Goal: Information Seeking & Learning: Learn about a topic

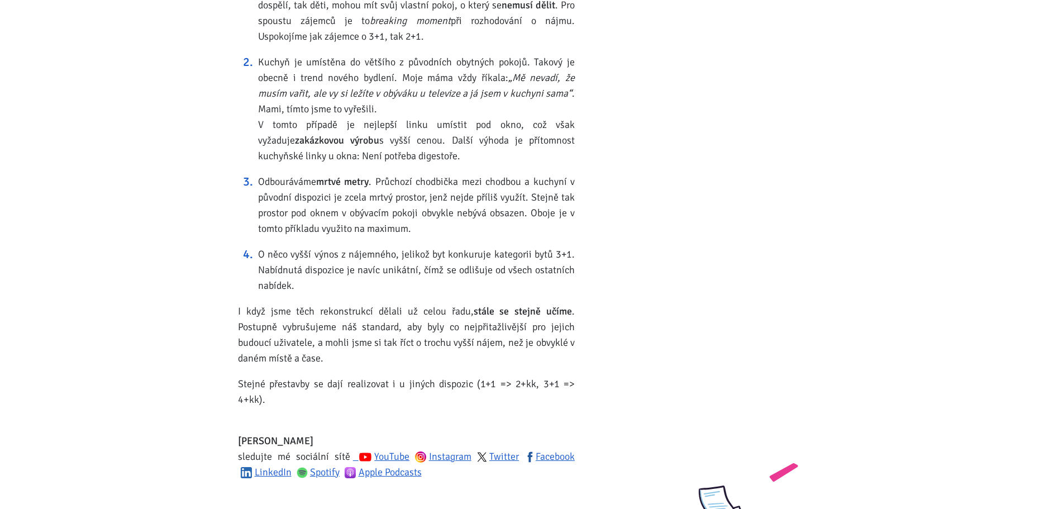
scroll to position [1676, 0]
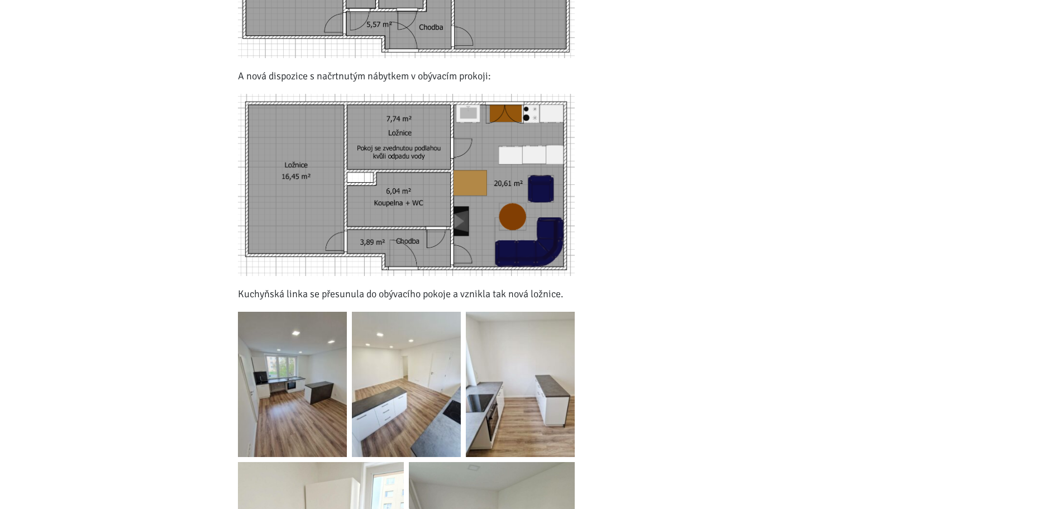
scroll to position [950, 0]
click at [310, 360] on img at bounding box center [292, 384] width 109 height 145
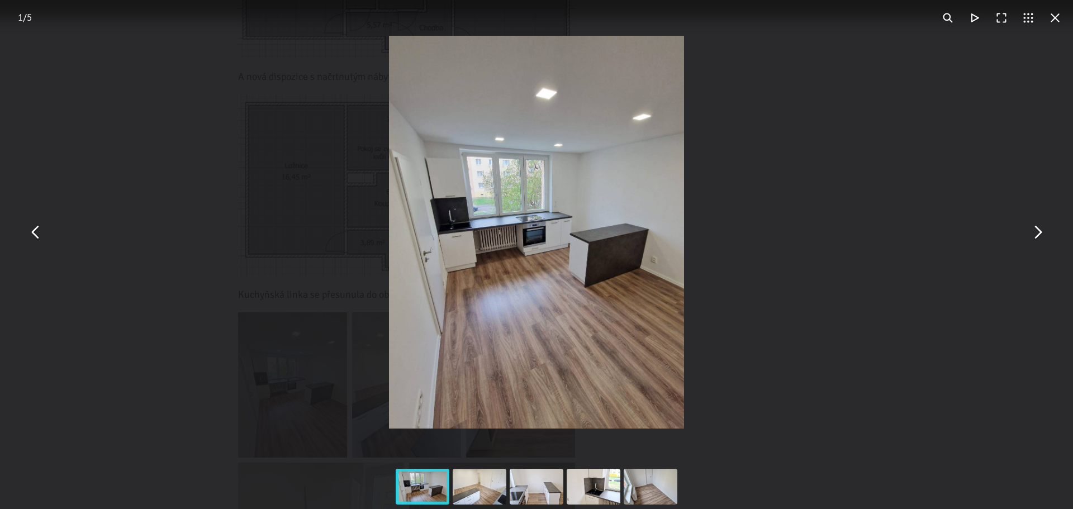
click at [1036, 256] on div "You can close this modal content with the ESC key" at bounding box center [536, 232] width 1073 height 464
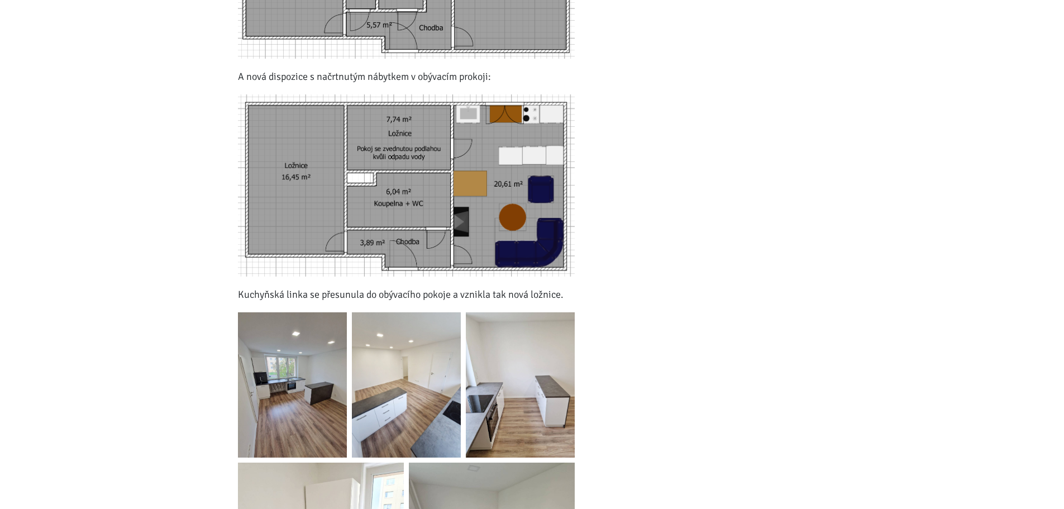
click at [305, 323] on img at bounding box center [292, 384] width 109 height 145
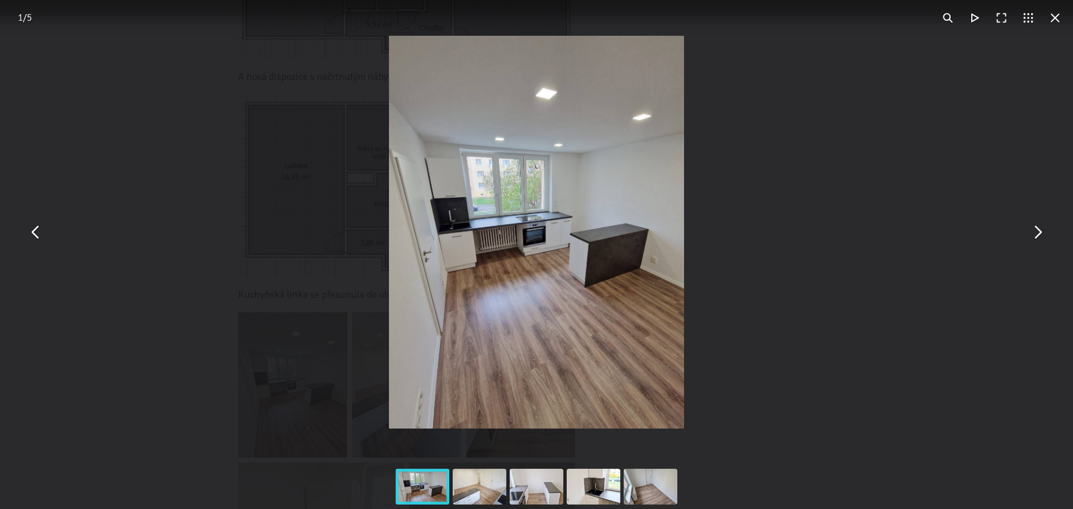
click at [1048, 243] on div "You can close this modal content with the ESC key" at bounding box center [536, 232] width 1073 height 464
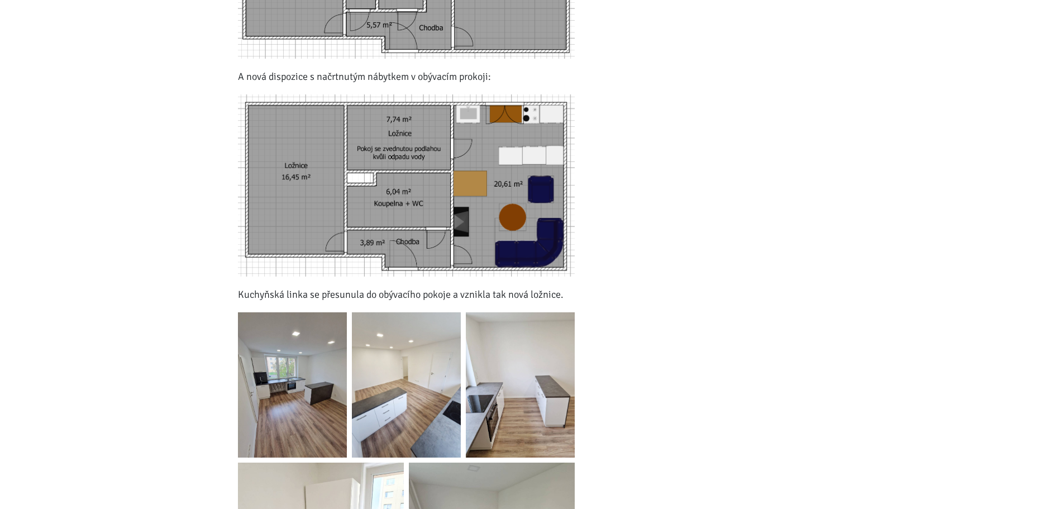
click at [820, 271] on div "Píšu Blog investora Své názory a zkušenosti z praxe z oblasti nemovitostí a fin…" at bounding box center [733, 240] width 201 height 2182
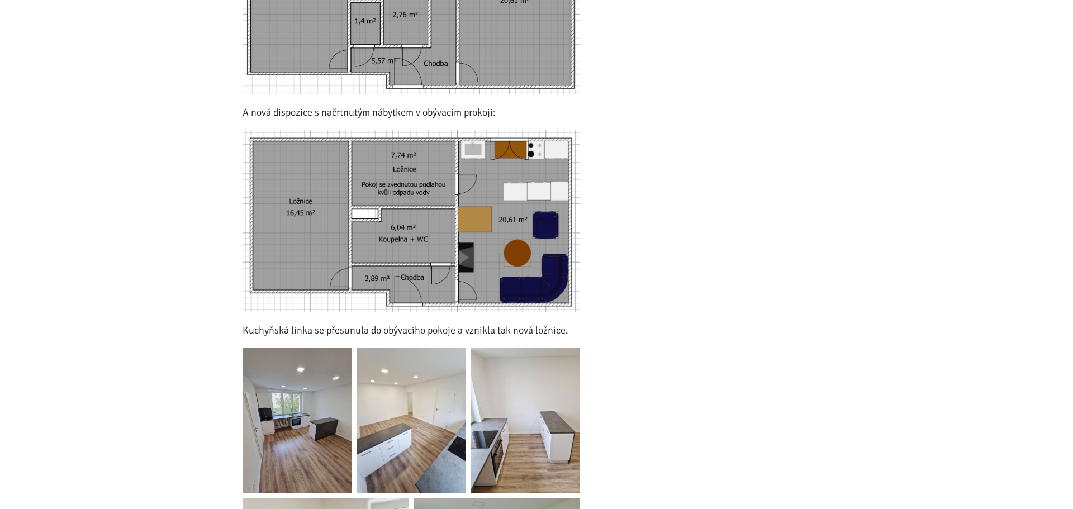
scroll to position [894, 0]
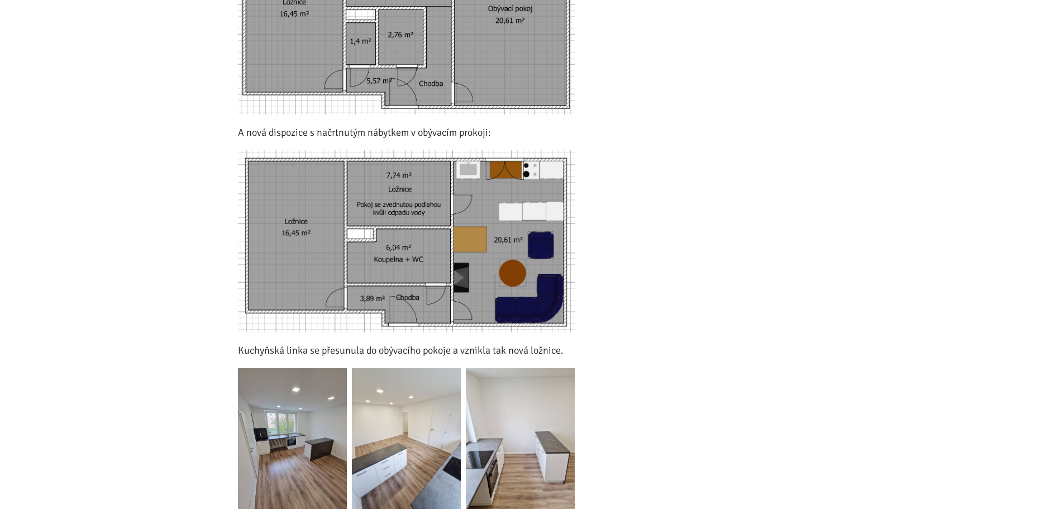
click at [390, 223] on img at bounding box center [406, 241] width 337 height 182
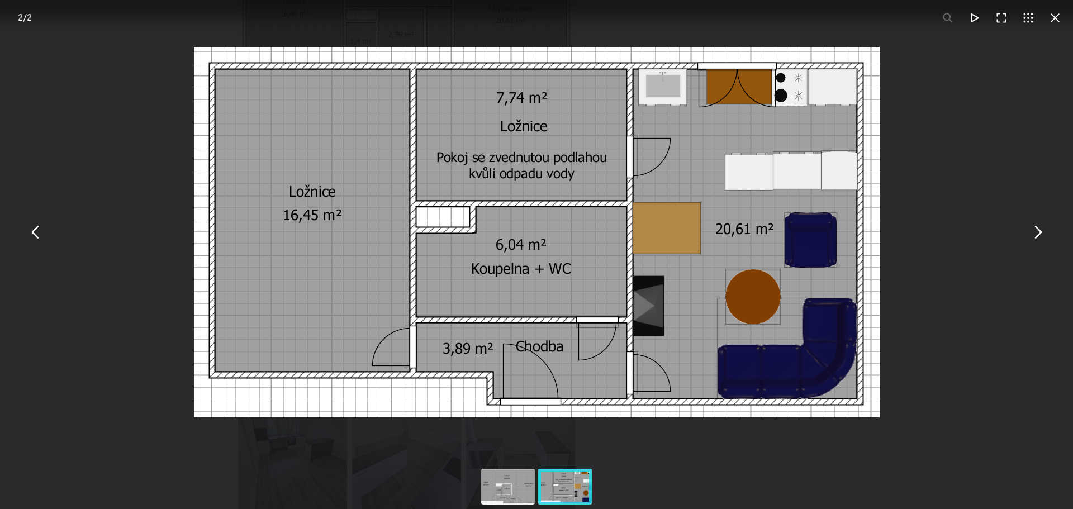
click at [967, 202] on div "You can close this modal content with the ESC key" at bounding box center [536, 232] width 1073 height 464
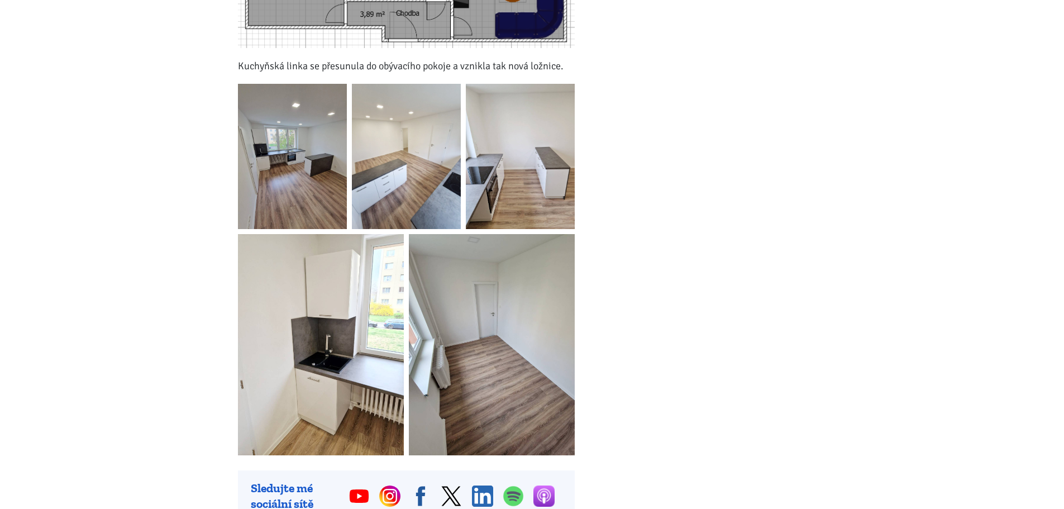
scroll to position [1229, 0]
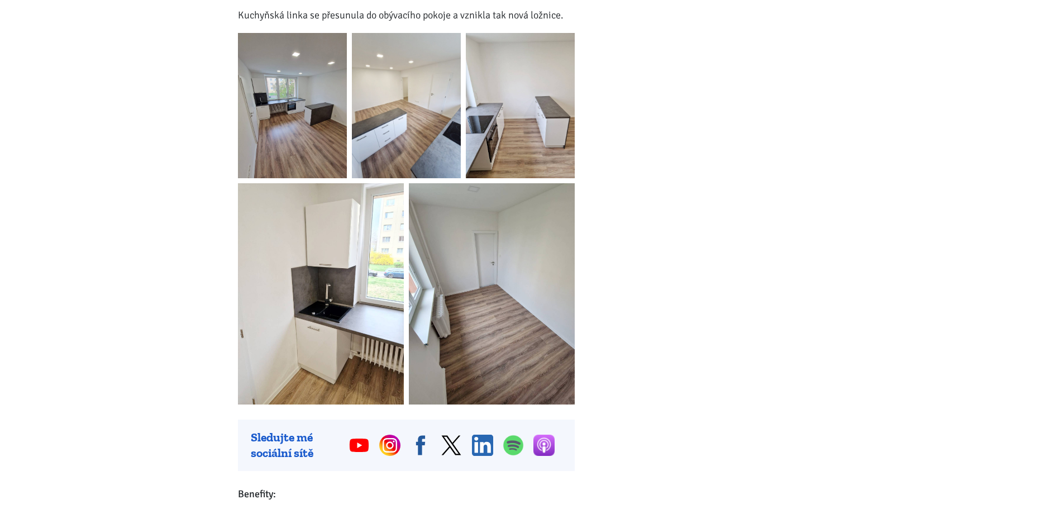
click at [372, 103] on img at bounding box center [406, 105] width 109 height 145
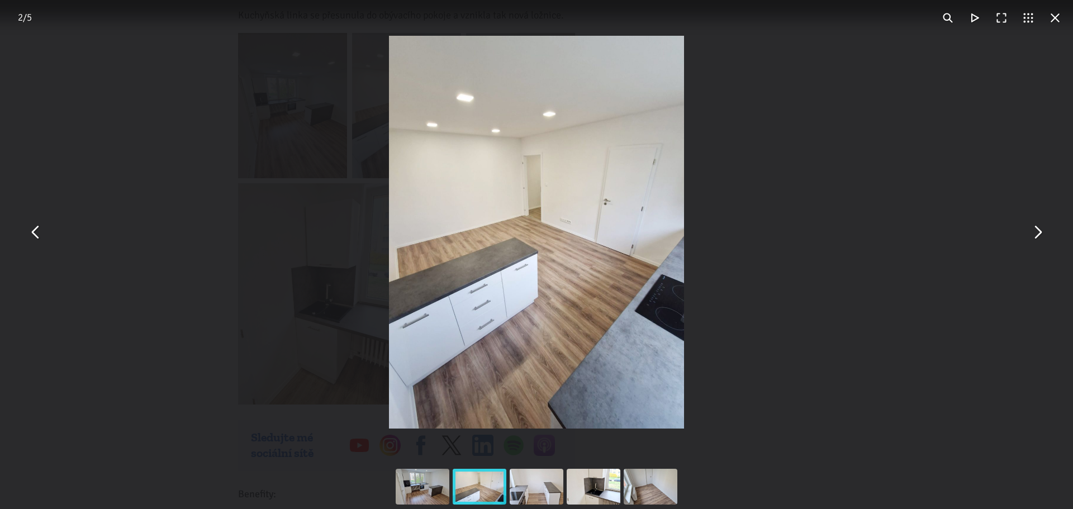
click at [37, 225] on button "You can close this modal content with the ESC key" at bounding box center [35, 232] width 27 height 27
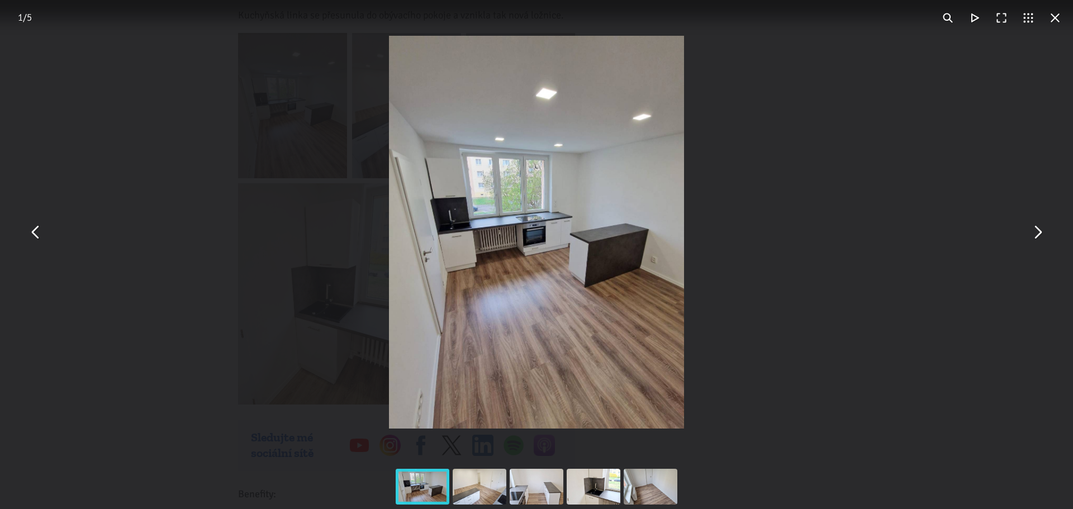
click at [1035, 225] on button "You can close this modal content with the ESC key" at bounding box center [1037, 232] width 27 height 27
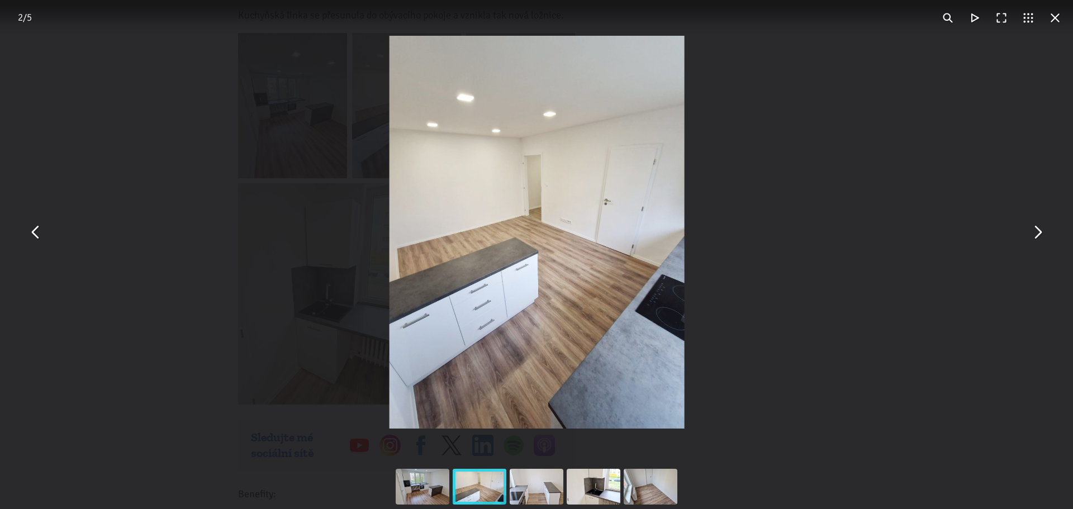
click at [1035, 225] on button "You can close this modal content with the ESC key" at bounding box center [1037, 232] width 27 height 27
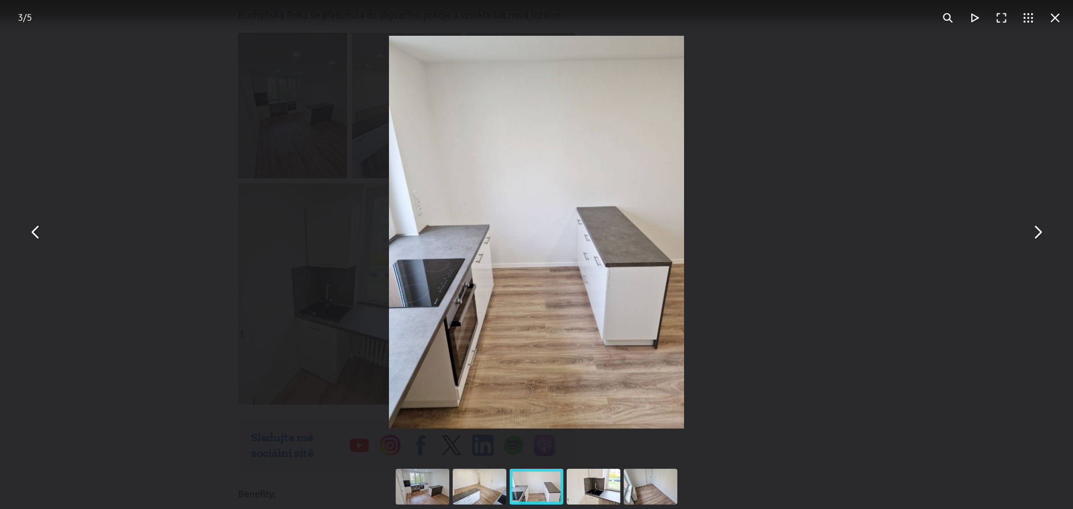
click at [1035, 225] on button "You can close this modal content with the ESC key" at bounding box center [1037, 232] width 27 height 27
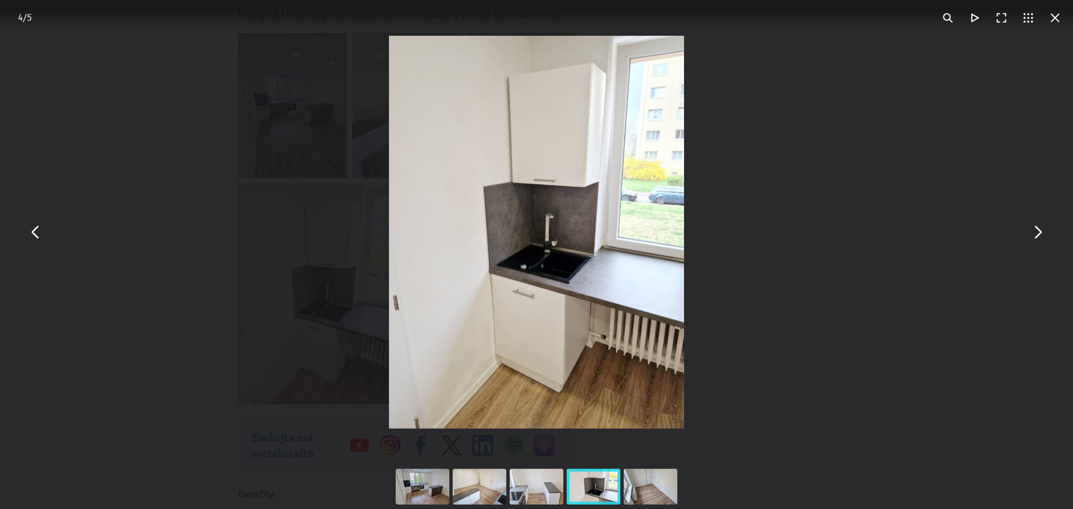
click at [1037, 235] on button "You can close this modal content with the ESC key" at bounding box center [1037, 232] width 27 height 27
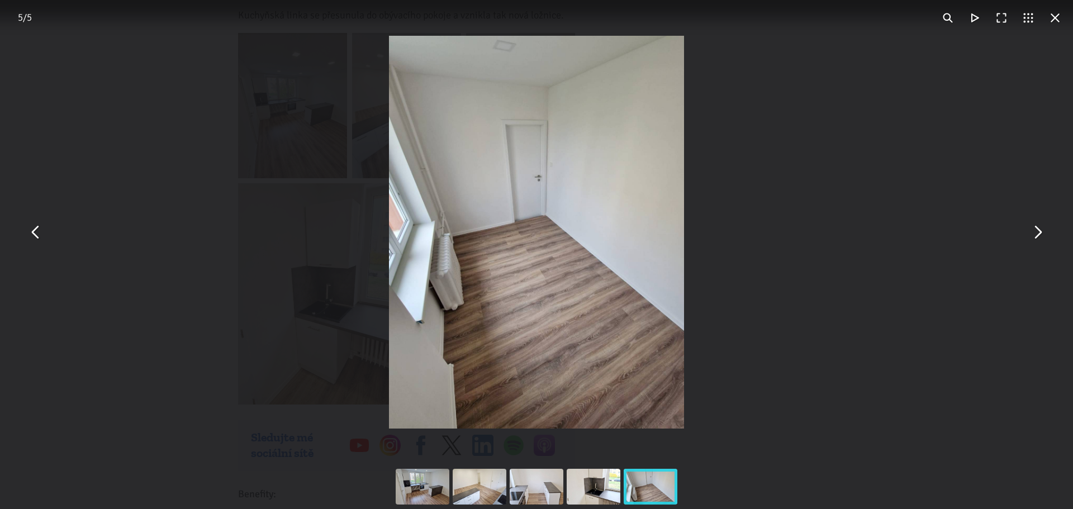
click at [1035, 235] on button "You can close this modal content with the ESC key" at bounding box center [1037, 232] width 27 height 27
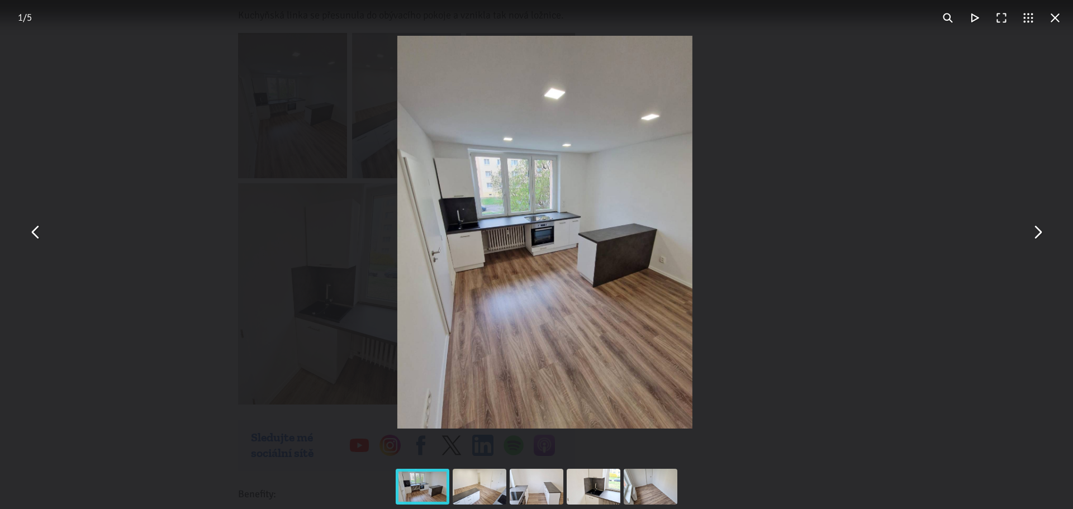
click at [1035, 235] on button "You can close this modal content with the ESC key" at bounding box center [1037, 232] width 27 height 27
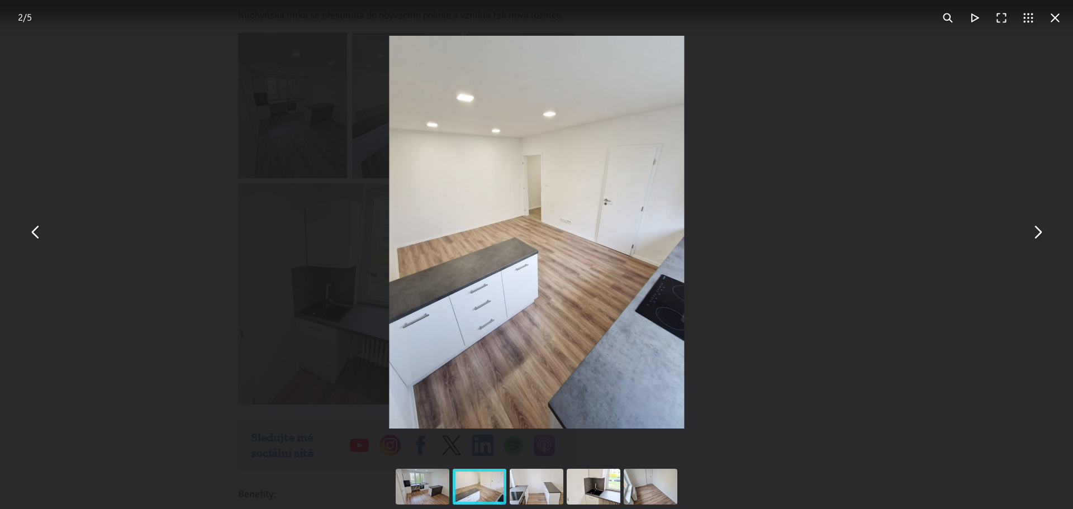
click at [1056, 25] on button "You can close this modal content with the ESC key" at bounding box center [1054, 17] width 27 height 27
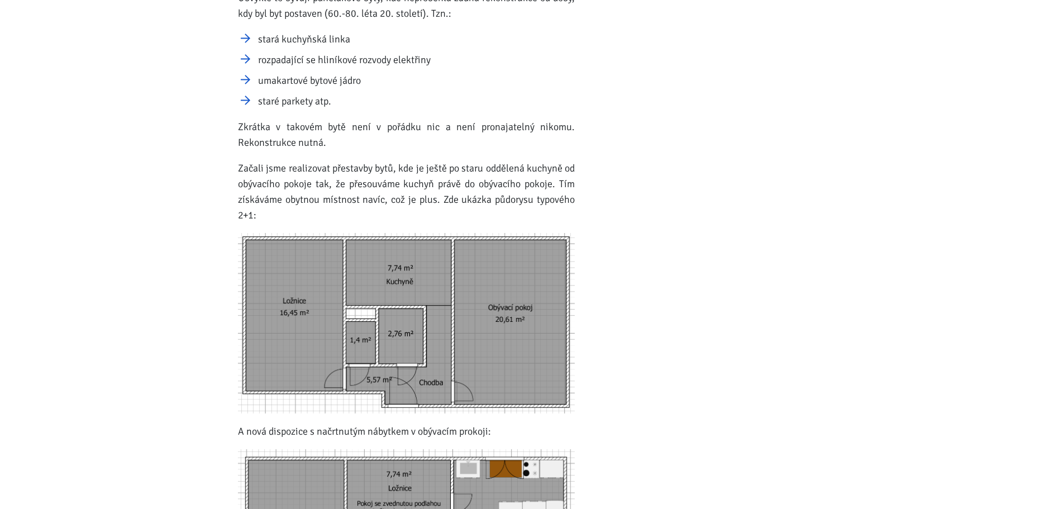
scroll to position [615, 0]
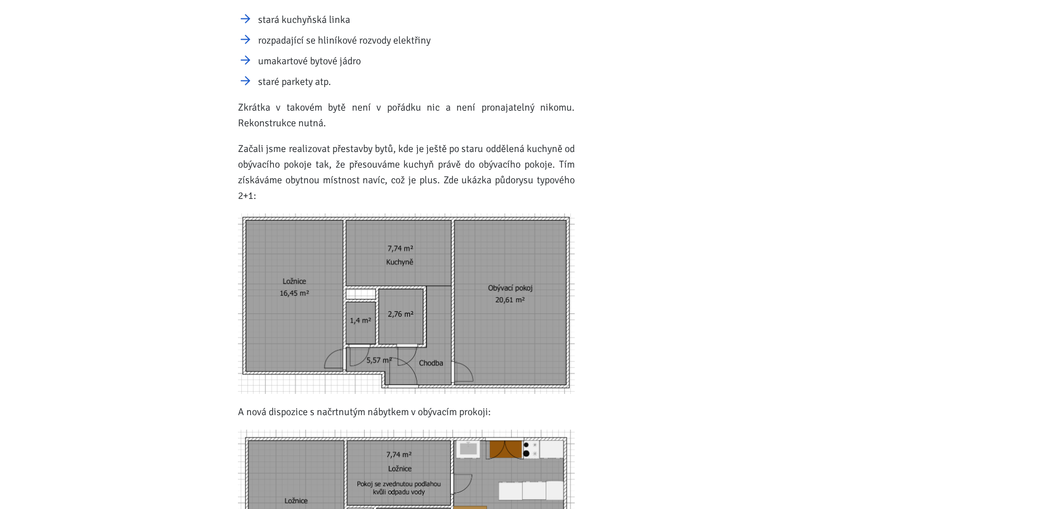
click at [304, 317] on img at bounding box center [406, 303] width 337 height 180
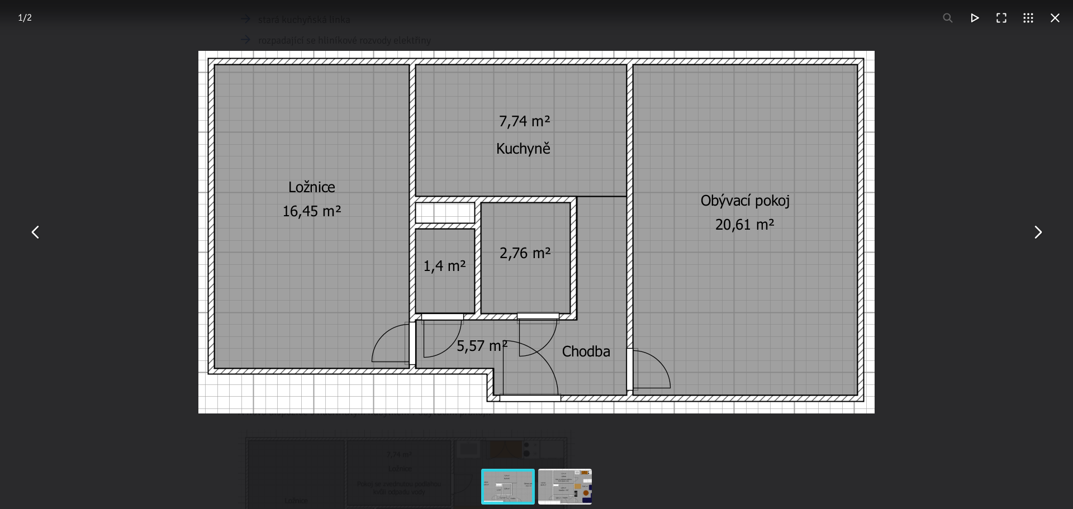
click at [1036, 234] on button "You can close this modal content with the ESC key" at bounding box center [1037, 232] width 27 height 27
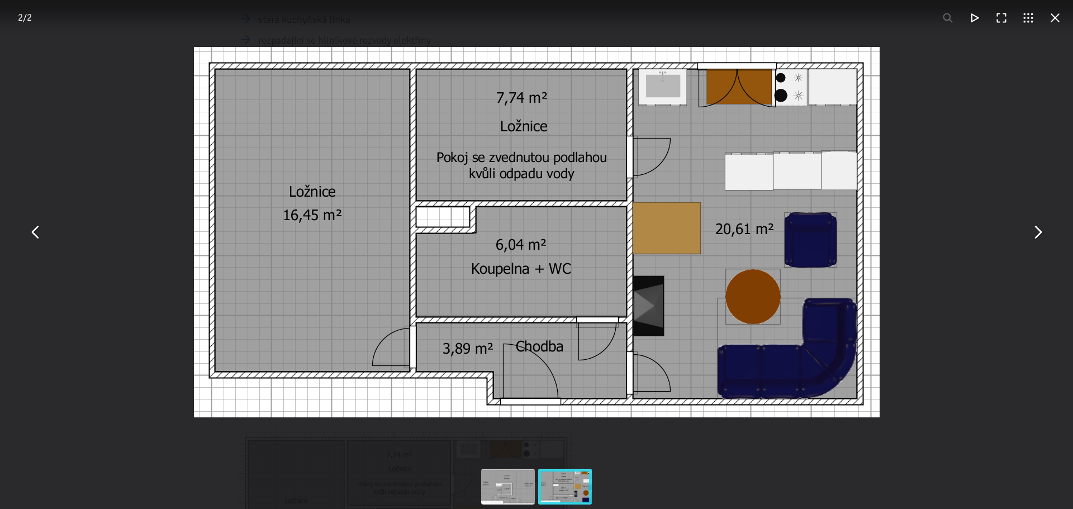
click at [1047, 263] on div "You can close this modal content with the ESC key" at bounding box center [536, 232] width 1073 height 464
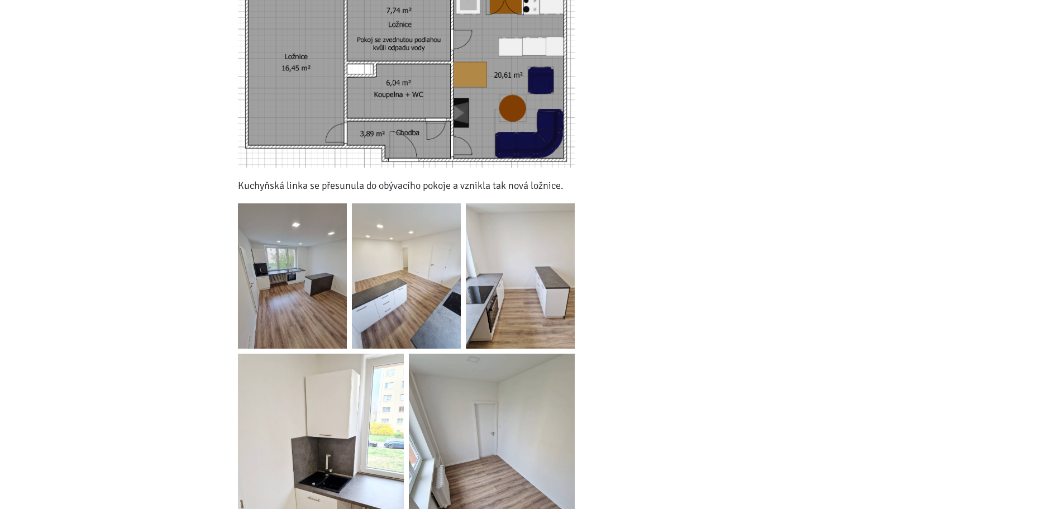
scroll to position [1117, 0]
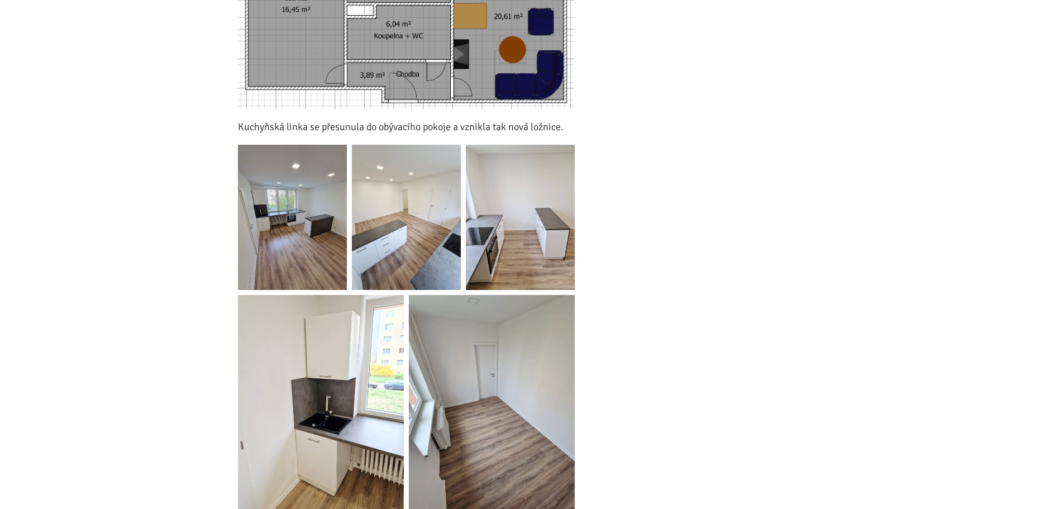
click at [273, 244] on img at bounding box center [292, 217] width 109 height 145
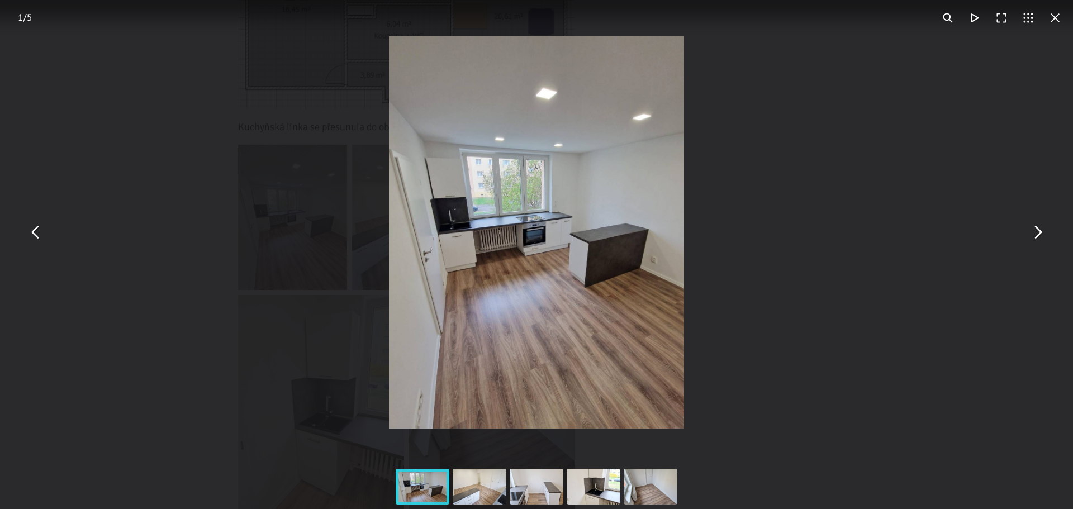
click at [485, 488] on div "You can close this modal content with the ESC key" at bounding box center [479, 486] width 57 height 45
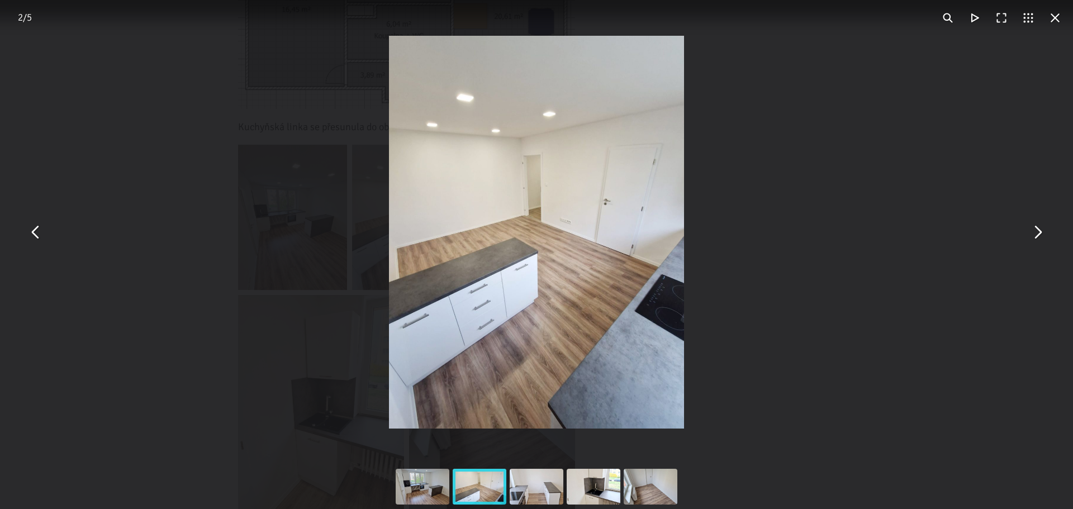
click at [608, 478] on div "You can close this modal content with the ESC key" at bounding box center [593, 486] width 57 height 45
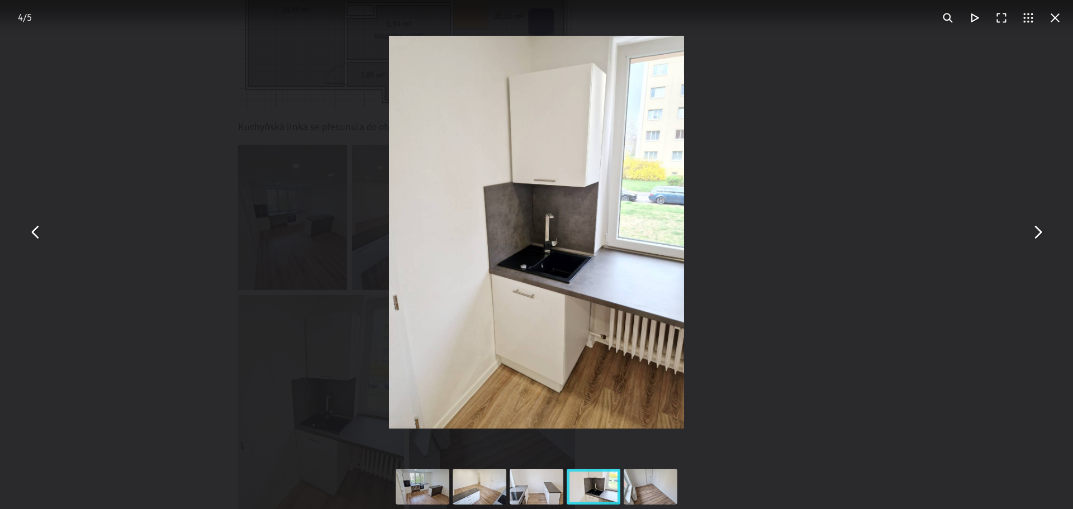
click at [638, 479] on div "You can close this modal content with the ESC key" at bounding box center [650, 486] width 57 height 45
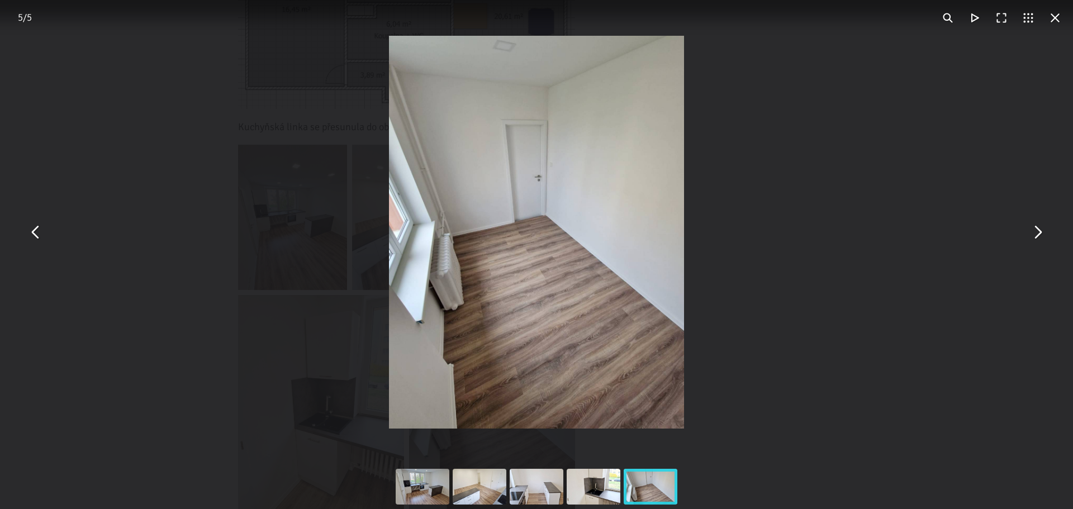
click at [520, 491] on div "You can close this modal content with the ESC key" at bounding box center [536, 486] width 57 height 45
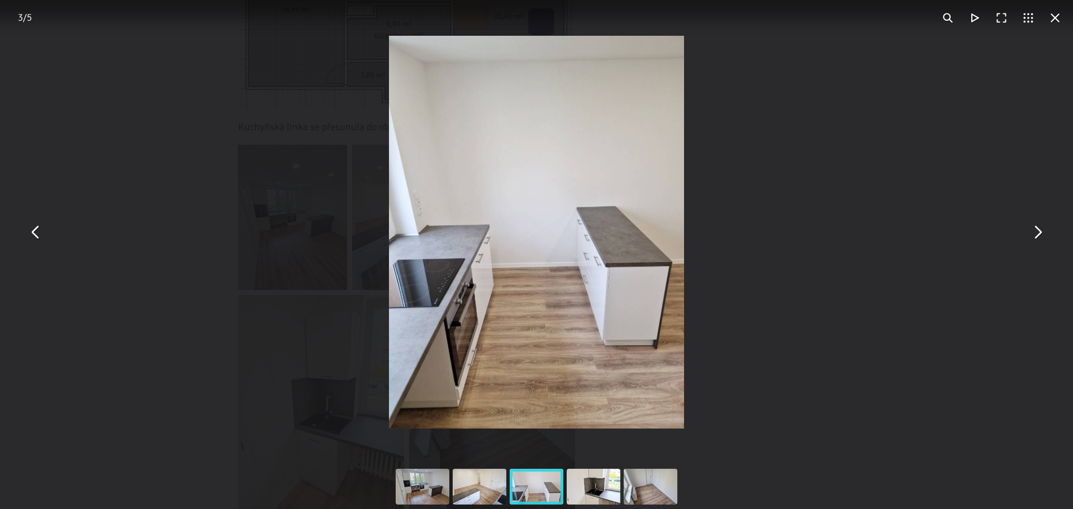
click at [489, 491] on div "You can close this modal content with the ESC key" at bounding box center [479, 486] width 57 height 45
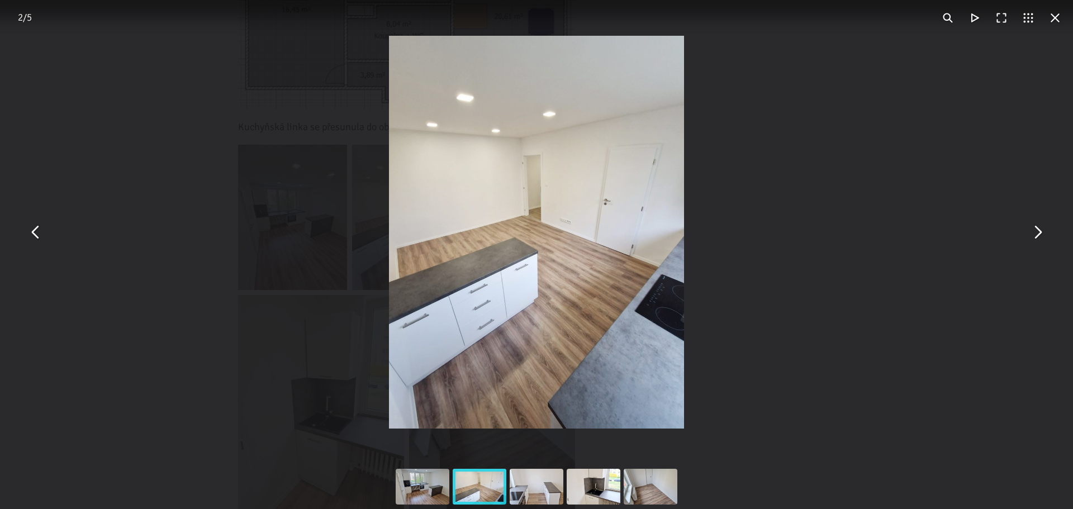
click at [425, 504] on div "You can close this modal content with the ESC key" at bounding box center [422, 486] width 57 height 45
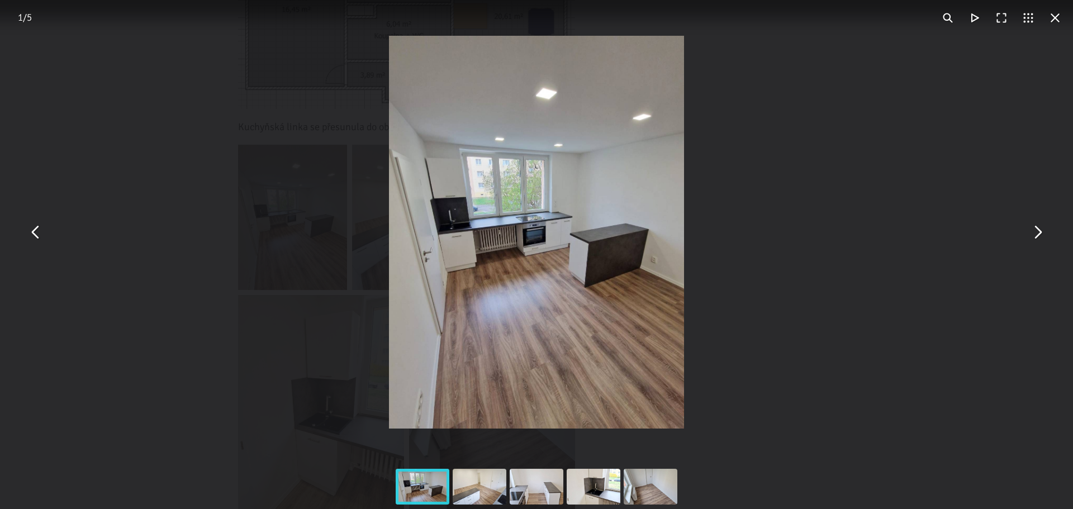
click at [565, 487] on div "You can close this modal content with the ESC key" at bounding box center [593, 486] width 57 height 45
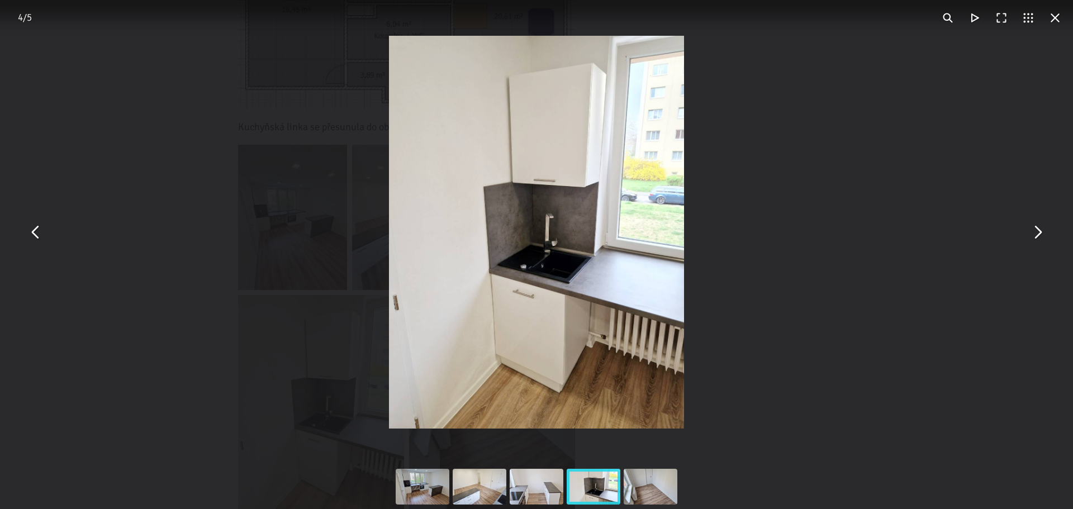
click at [532, 478] on div "You can close this modal content with the ESC key" at bounding box center [536, 486] width 57 height 45
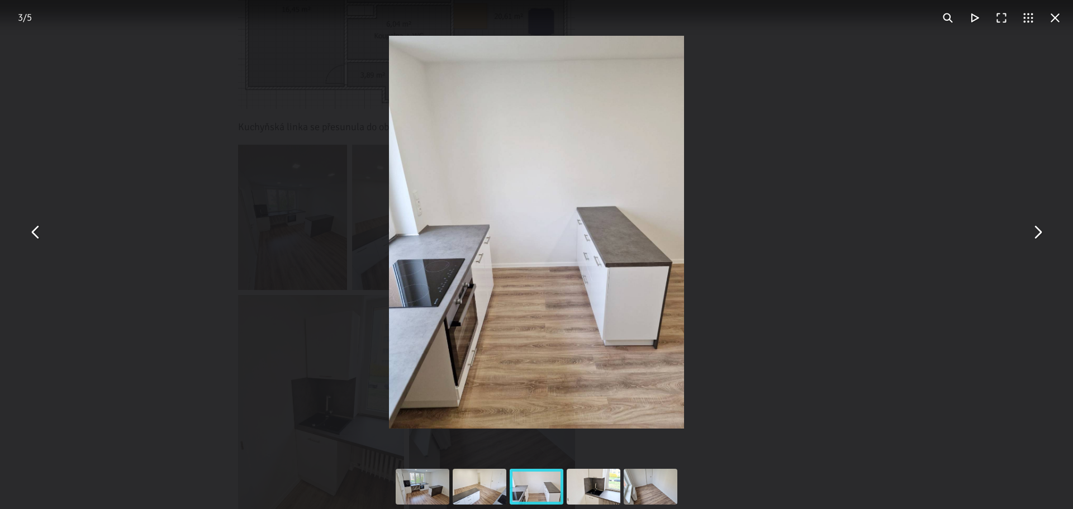
click at [583, 480] on div "You can close this modal content with the ESC key" at bounding box center [593, 486] width 57 height 45
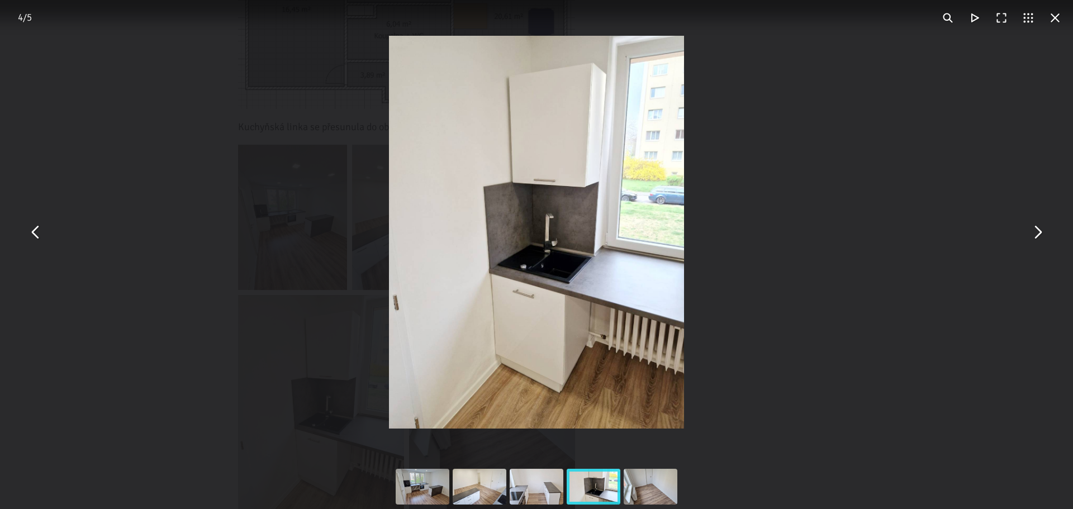
click at [636, 480] on div "You can close this modal content with the ESC key" at bounding box center [650, 486] width 57 height 45
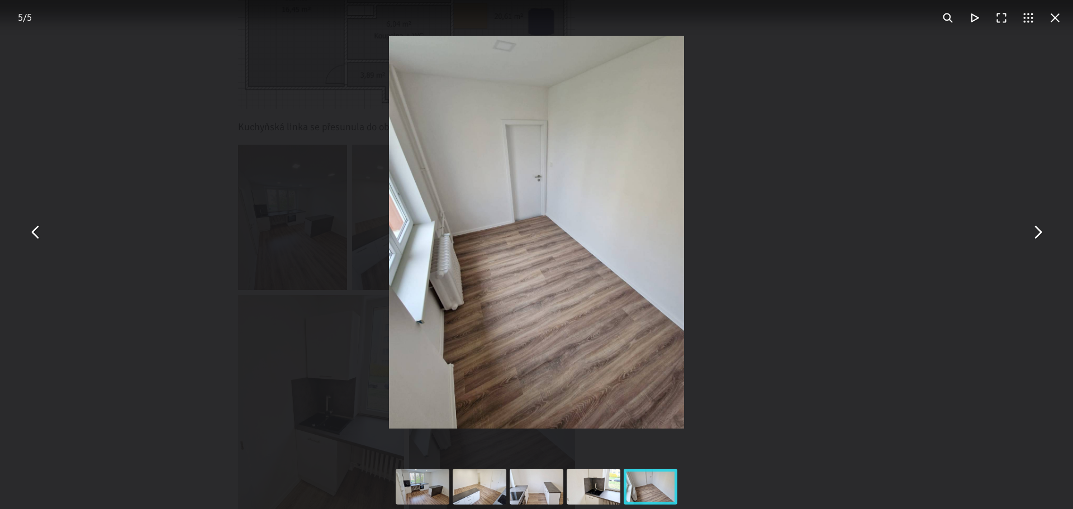
click at [1025, 231] on button "You can close this modal content with the ESC key" at bounding box center [1037, 232] width 27 height 27
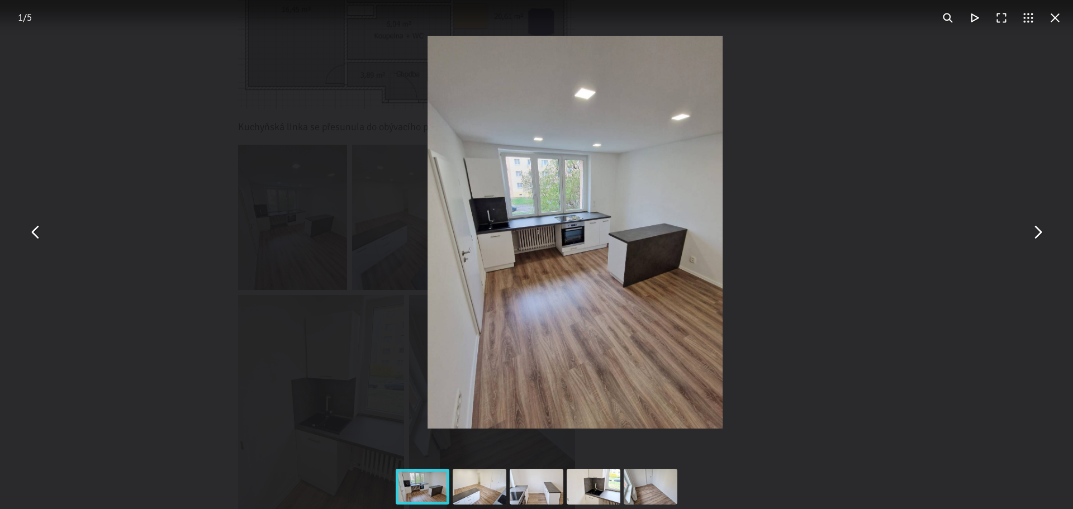
click at [1030, 231] on button "You can close this modal content with the ESC key" at bounding box center [1037, 232] width 27 height 27
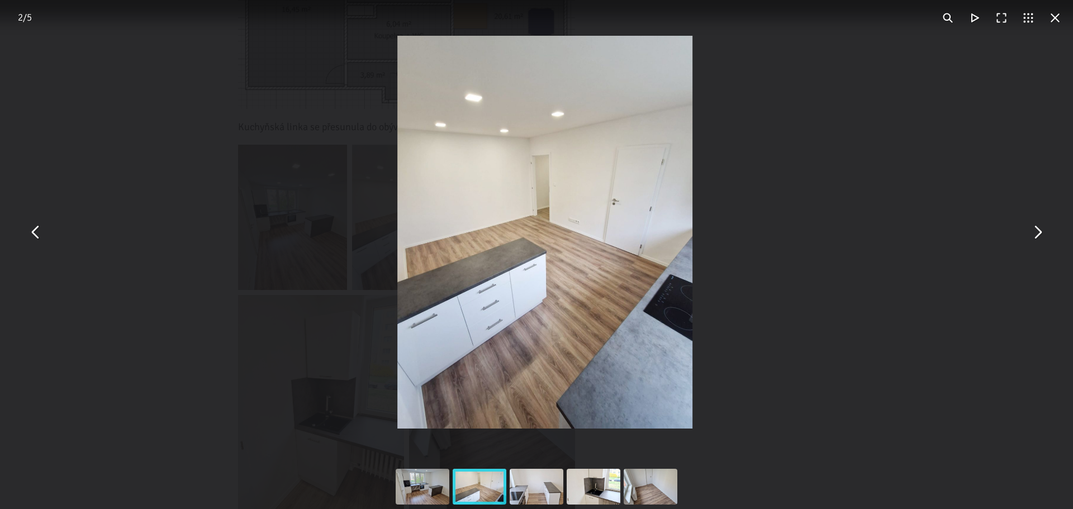
click at [1061, 17] on button "You can close this modal content with the ESC key" at bounding box center [1054, 17] width 27 height 27
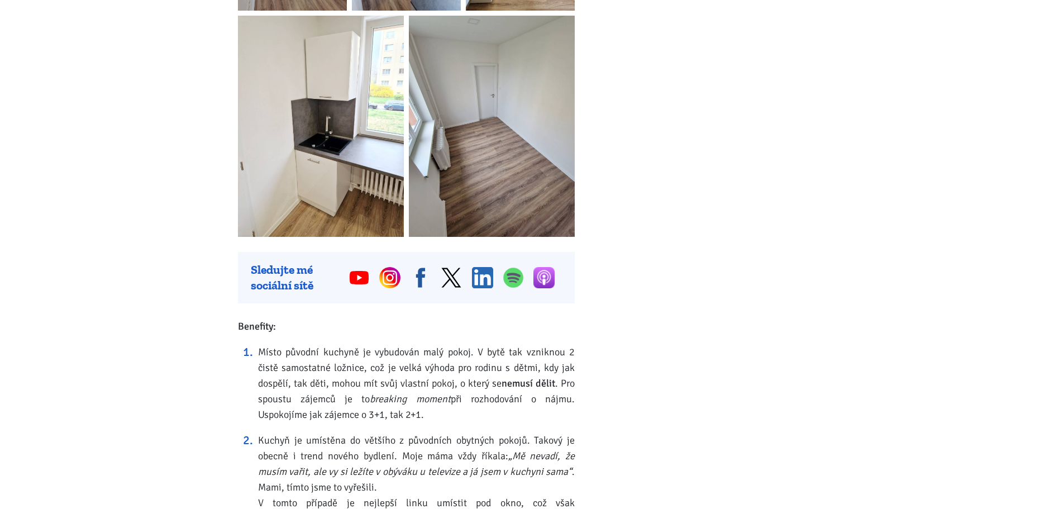
scroll to position [1676, 0]
